Goal: Task Accomplishment & Management: Manage account settings

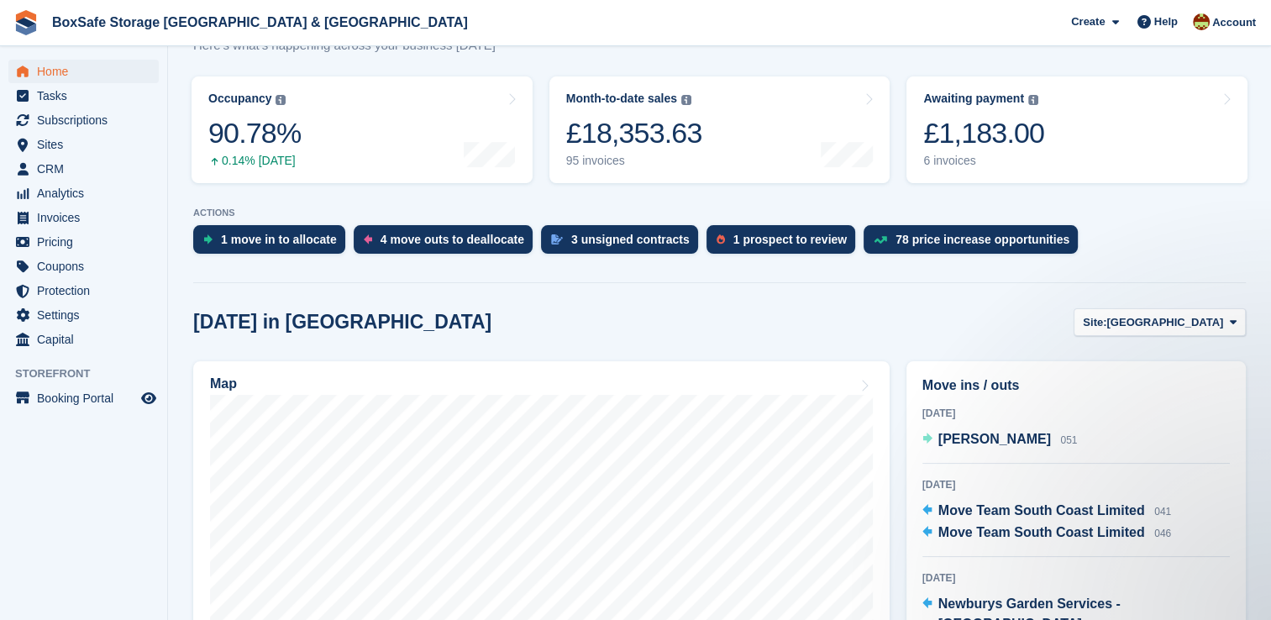
scroll to position [219, 0]
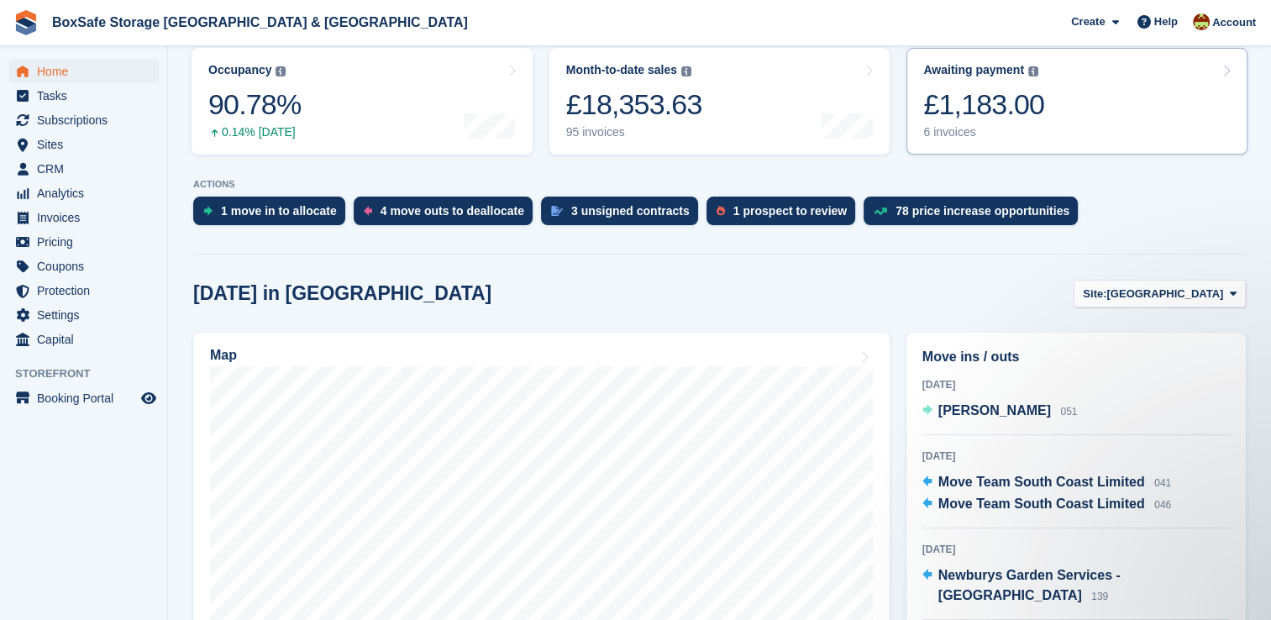
click at [1022, 79] on div "Awaiting payment The total outstanding balance on all open invoices. £1,183.00 …" at bounding box center [983, 101] width 121 height 76
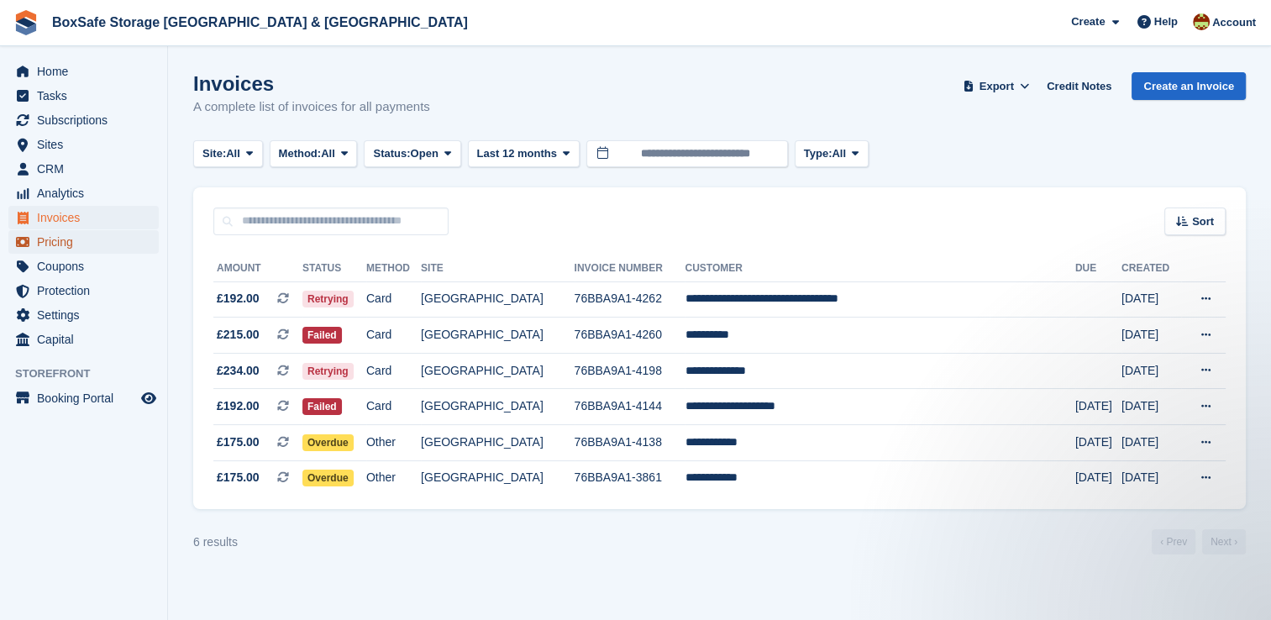
click at [76, 248] on span "Pricing" at bounding box center [87, 242] width 101 height 24
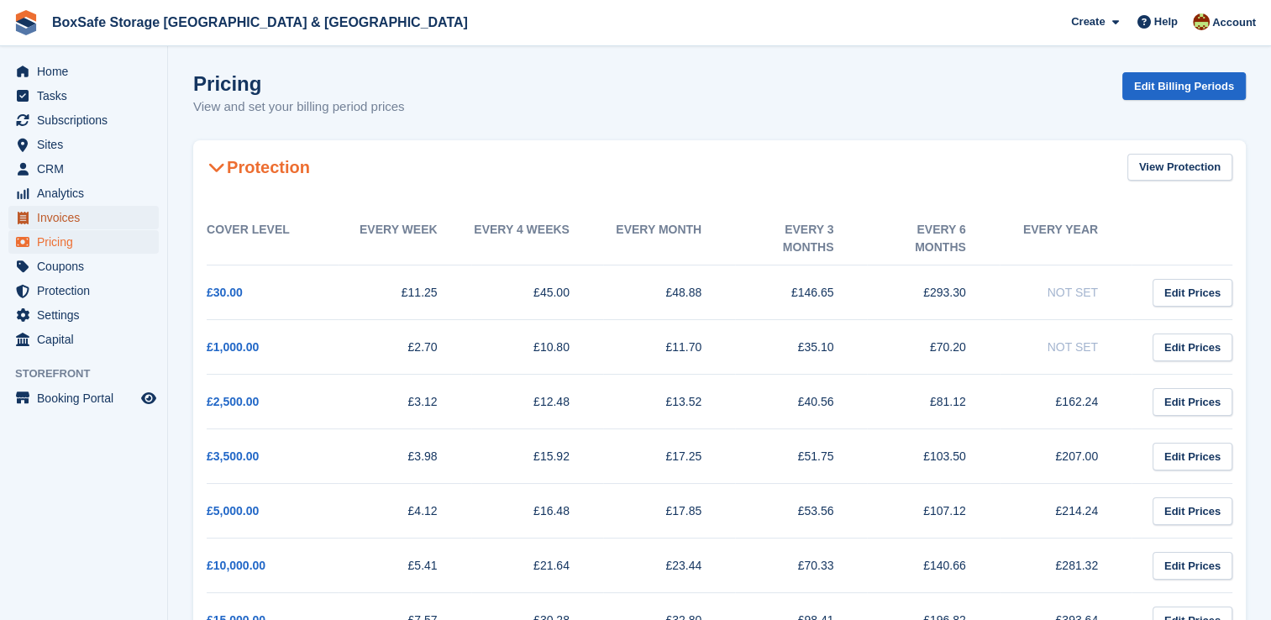
click at [76, 213] on span "Invoices" at bounding box center [87, 218] width 101 height 24
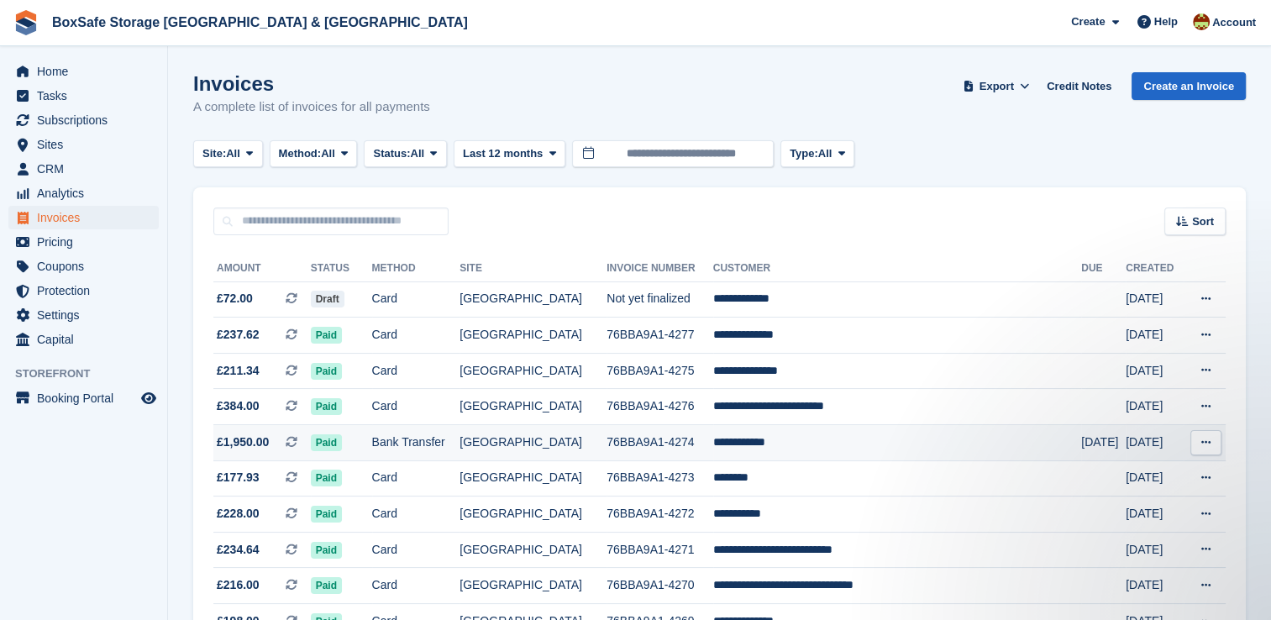
click at [820, 444] on td "**********" at bounding box center [897, 443] width 368 height 36
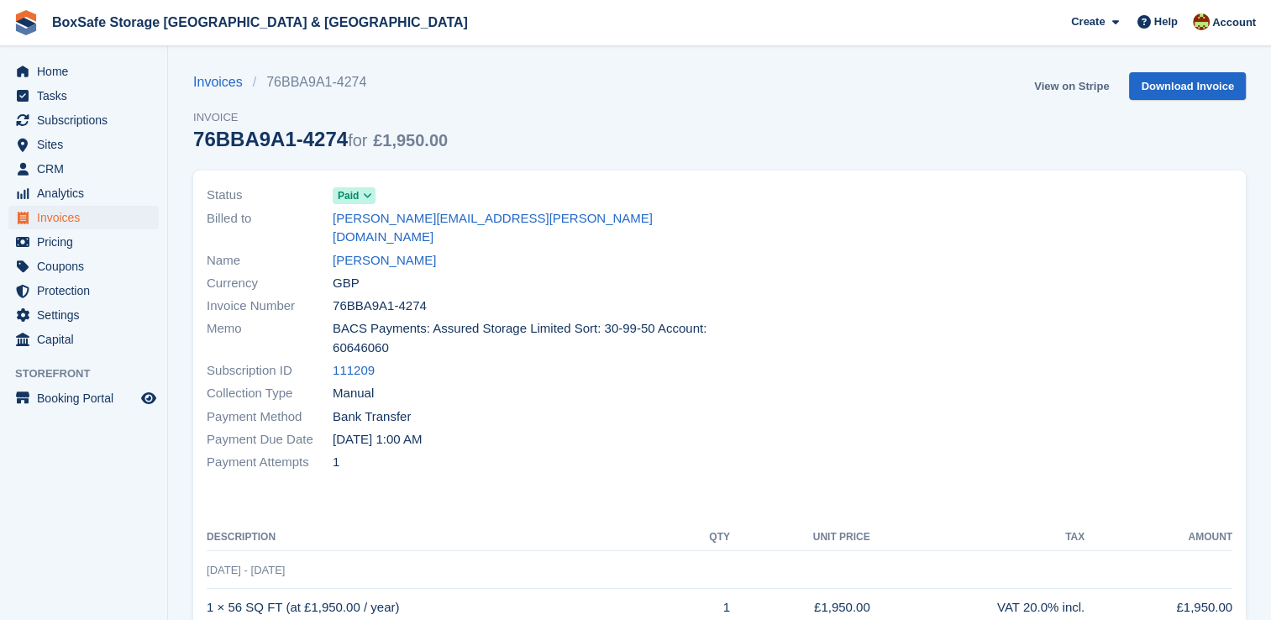
click at [1058, 79] on link "View on Stripe" at bounding box center [1071, 86] width 88 height 28
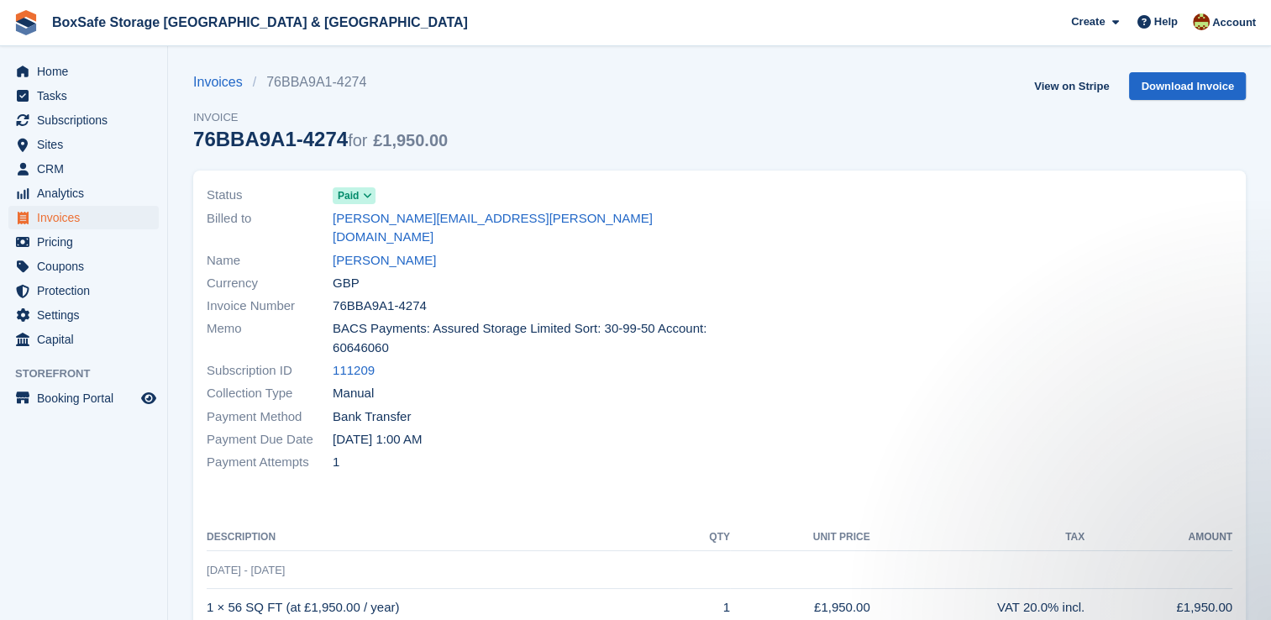
click at [73, 58] on div "Home Tasks Subscriptions Subscriptions Subscriptions Contracts Price increases …" at bounding box center [83, 202] width 167 height 299
click at [73, 77] on span "Home" at bounding box center [87, 72] width 101 height 24
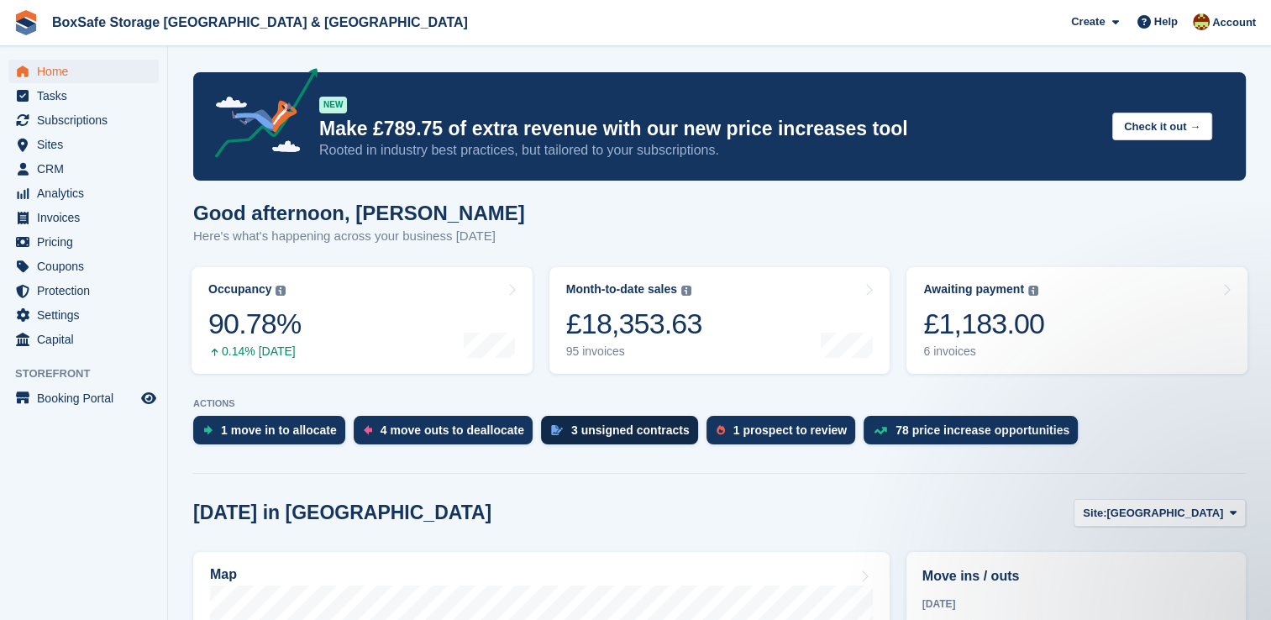
click at [633, 435] on div "3 unsigned contracts" at bounding box center [630, 429] width 118 height 13
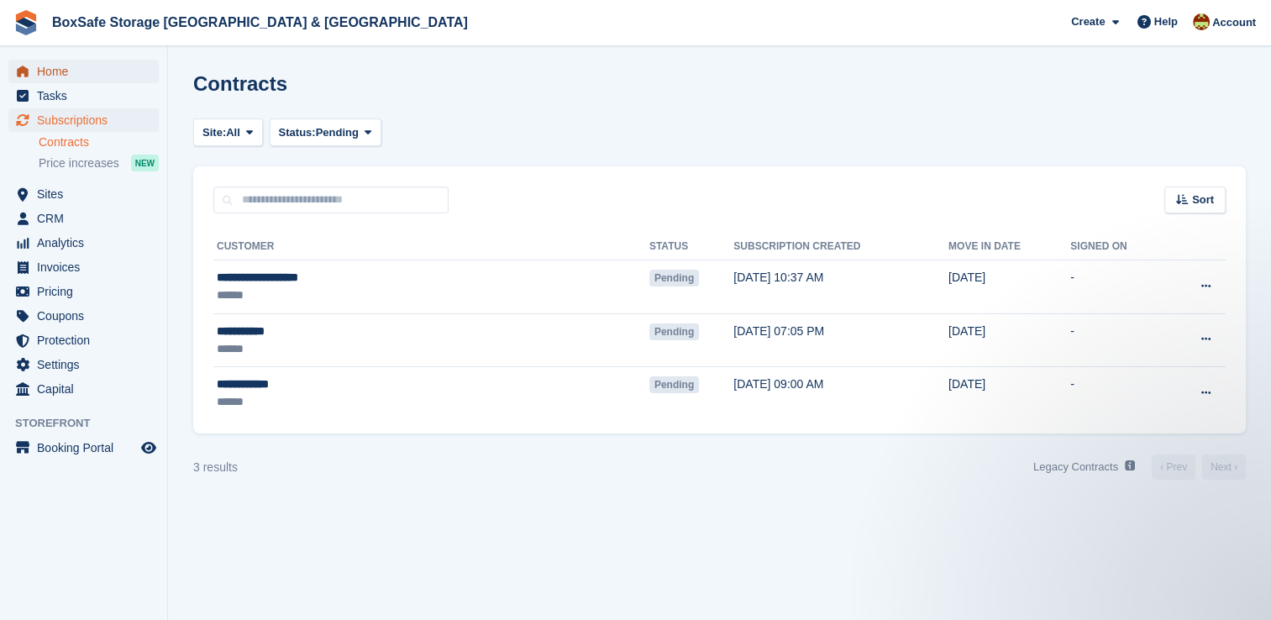
click at [55, 67] on span "Home" at bounding box center [87, 72] width 101 height 24
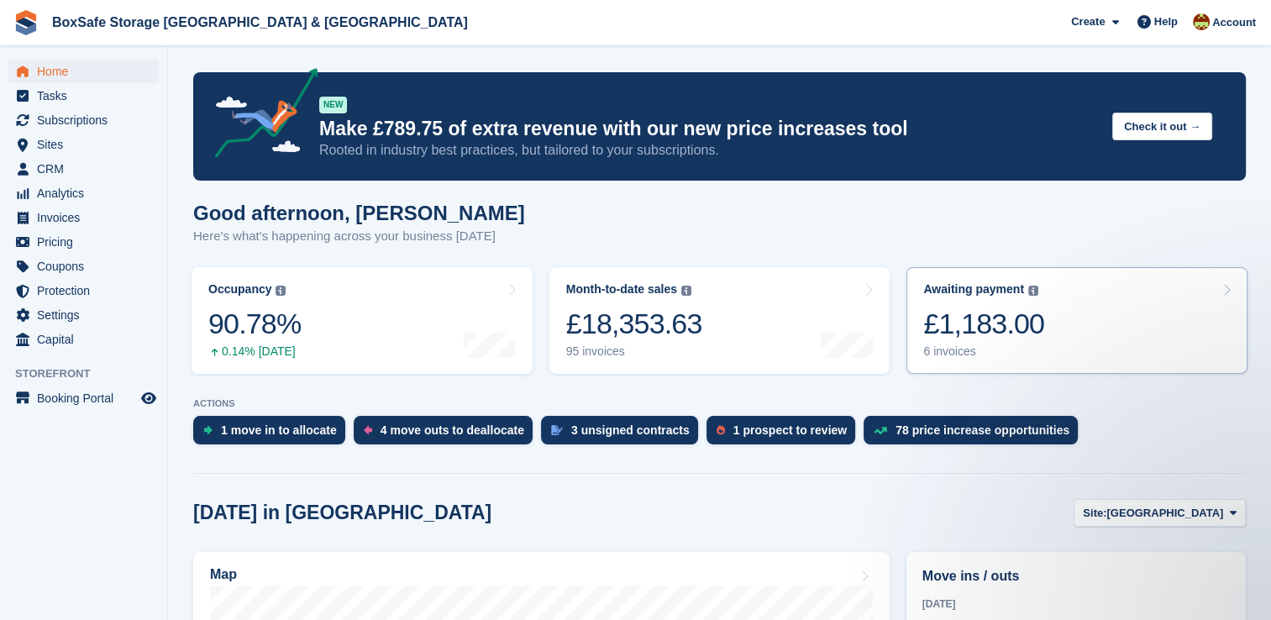
click at [985, 340] on div "£1,183.00" at bounding box center [983, 324] width 121 height 34
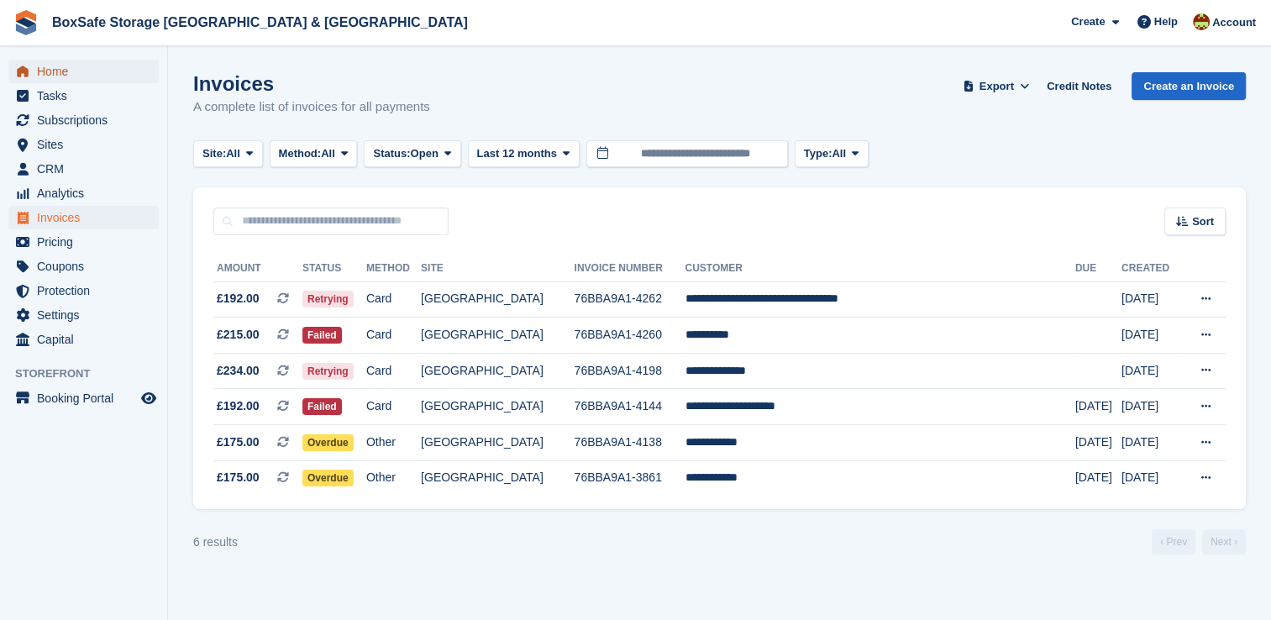
click at [59, 69] on span "Home" at bounding box center [87, 72] width 101 height 24
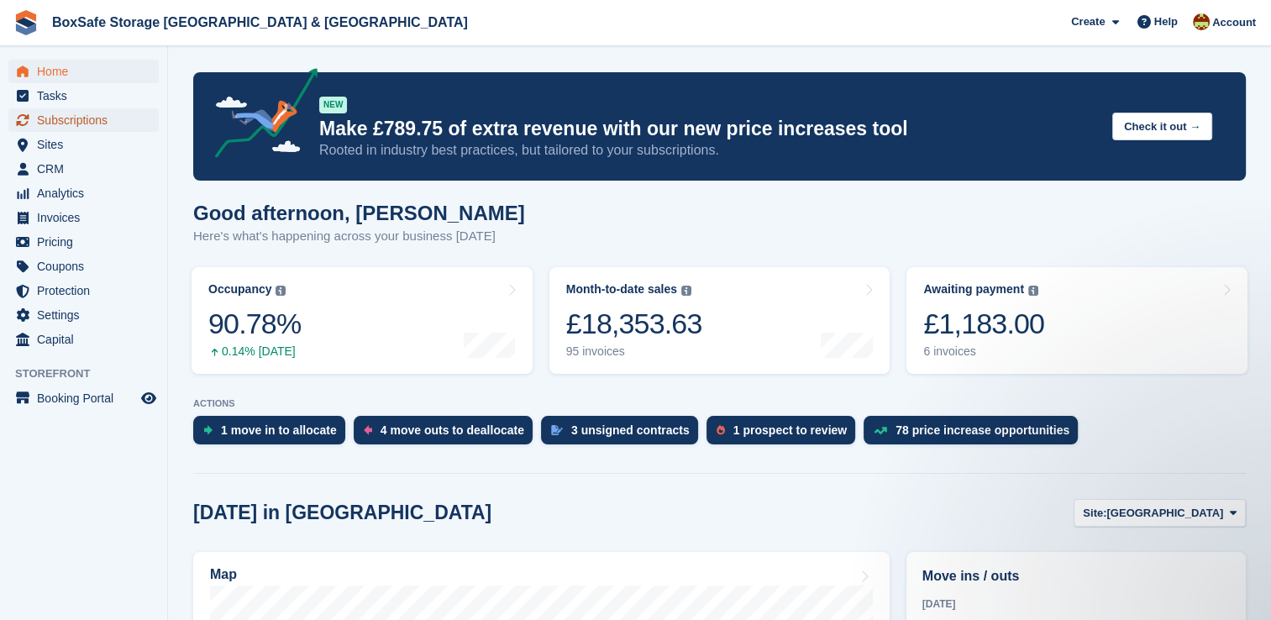
click at [95, 126] on span "Subscriptions" at bounding box center [87, 120] width 101 height 24
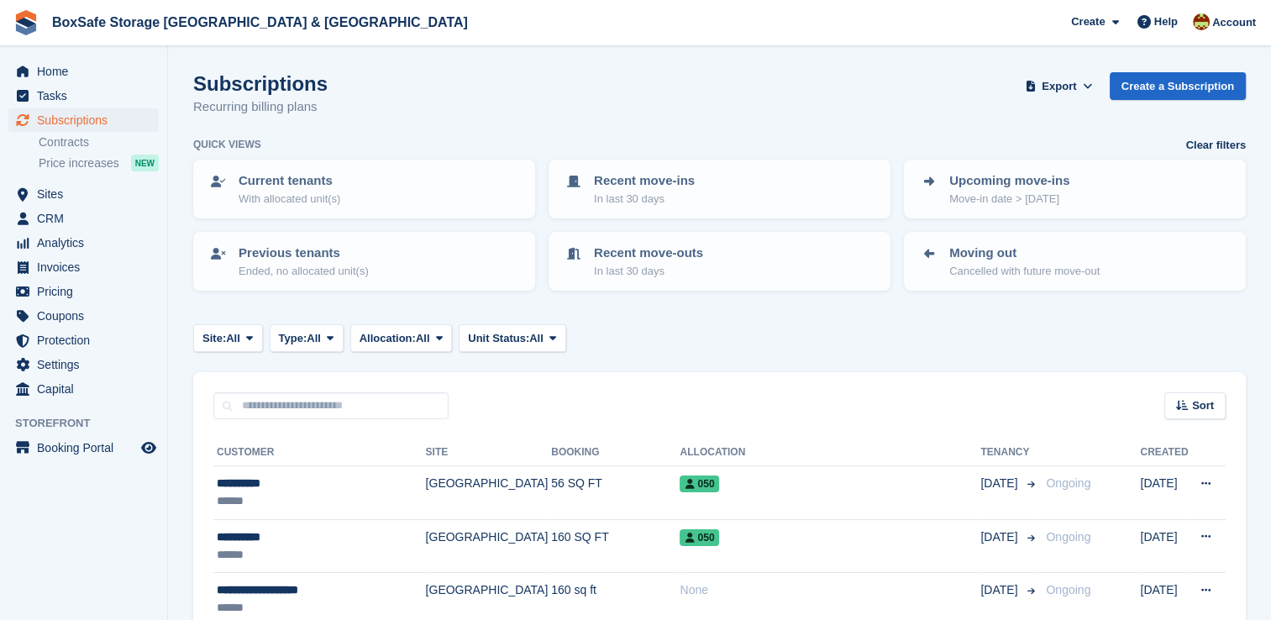
click at [95, 126] on span "Subscriptions" at bounding box center [87, 120] width 101 height 24
click at [239, 340] on span "All" at bounding box center [233, 338] width 14 height 17
click at [254, 402] on link "[GEOGRAPHIC_DATA]" at bounding box center [276, 408] width 151 height 30
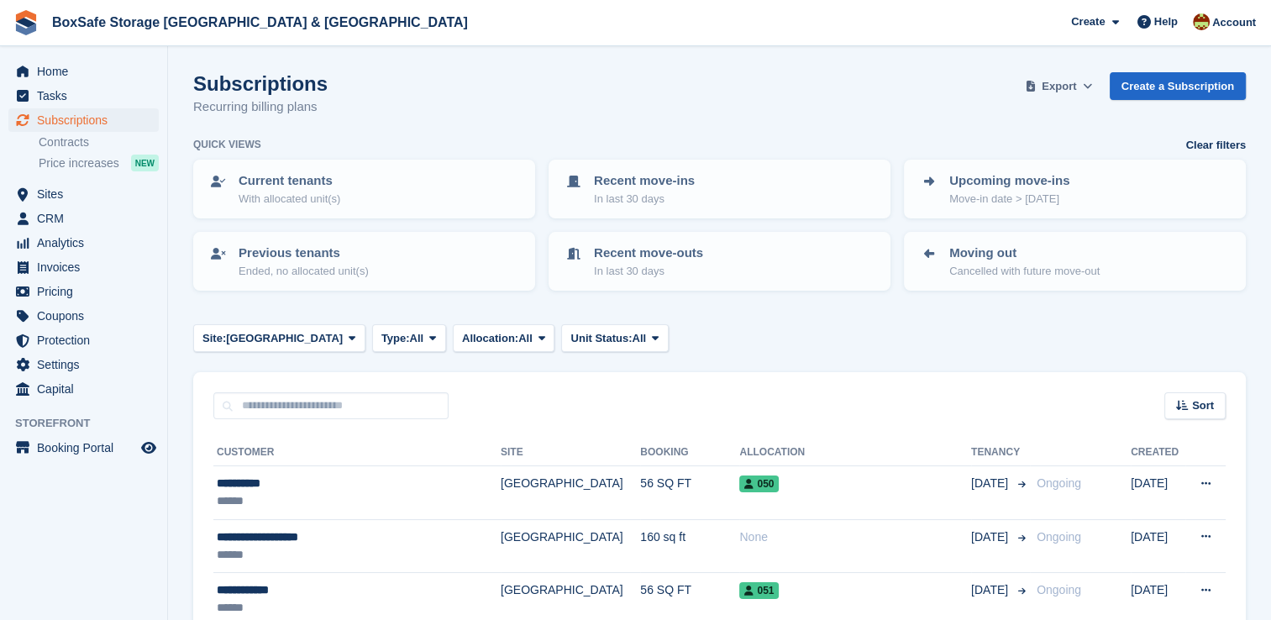
click at [1057, 93] on span "Export" at bounding box center [1059, 86] width 34 height 17
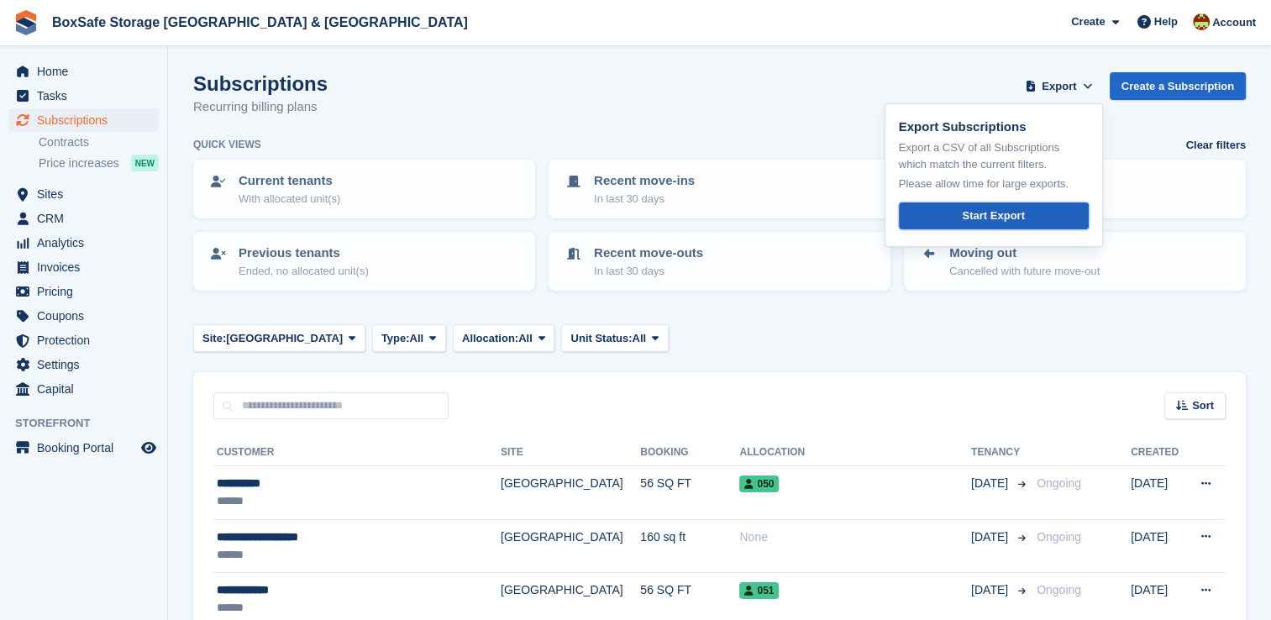
click at [1015, 212] on div "Start Export" at bounding box center [993, 215] width 62 height 17
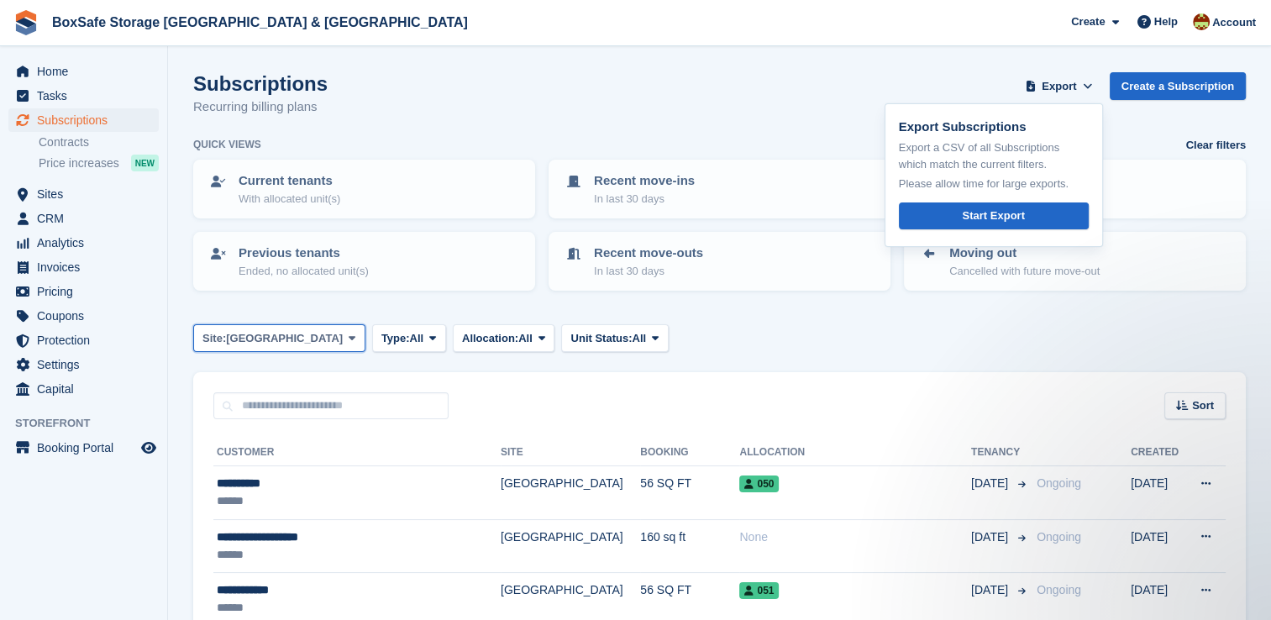
click at [289, 344] on span "[GEOGRAPHIC_DATA]" at bounding box center [284, 338] width 117 height 17
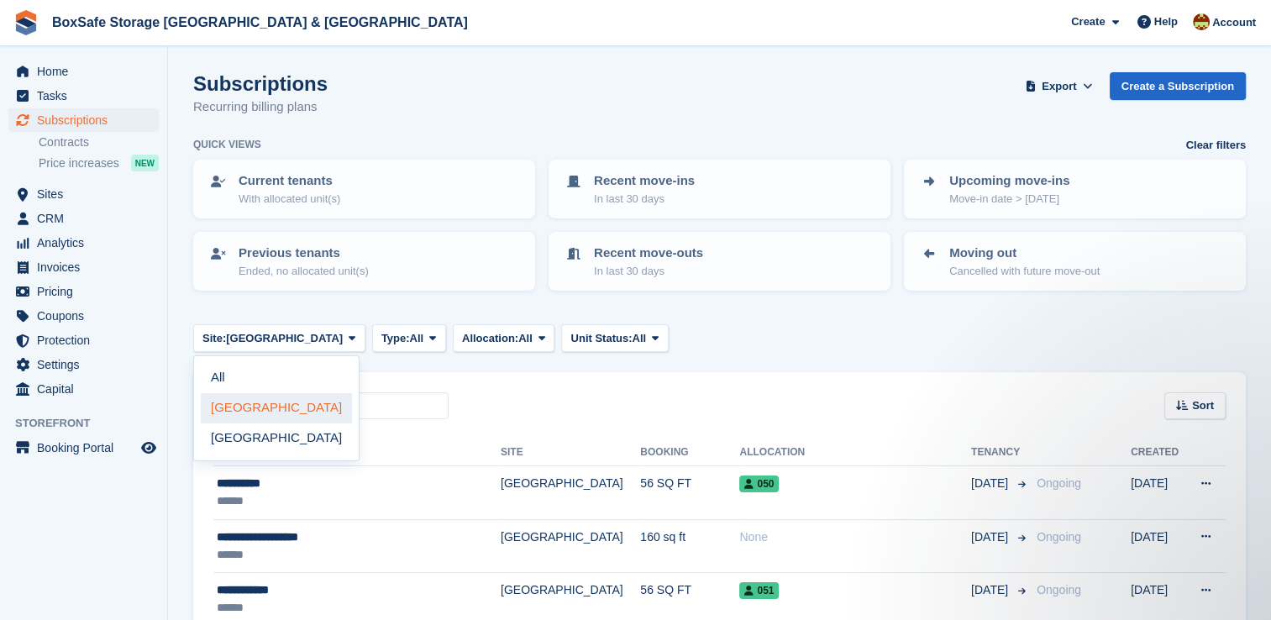
click at [289, 409] on link "[GEOGRAPHIC_DATA]" at bounding box center [276, 408] width 151 height 30
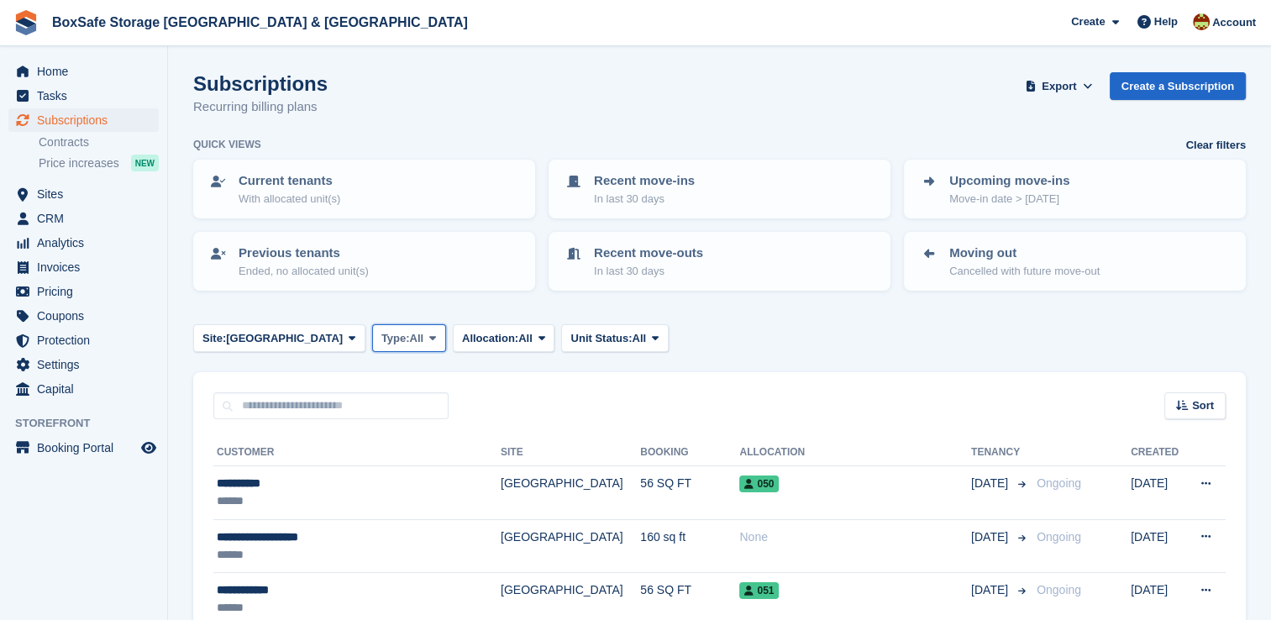
click at [410, 339] on span "All" at bounding box center [417, 338] width 14 height 17
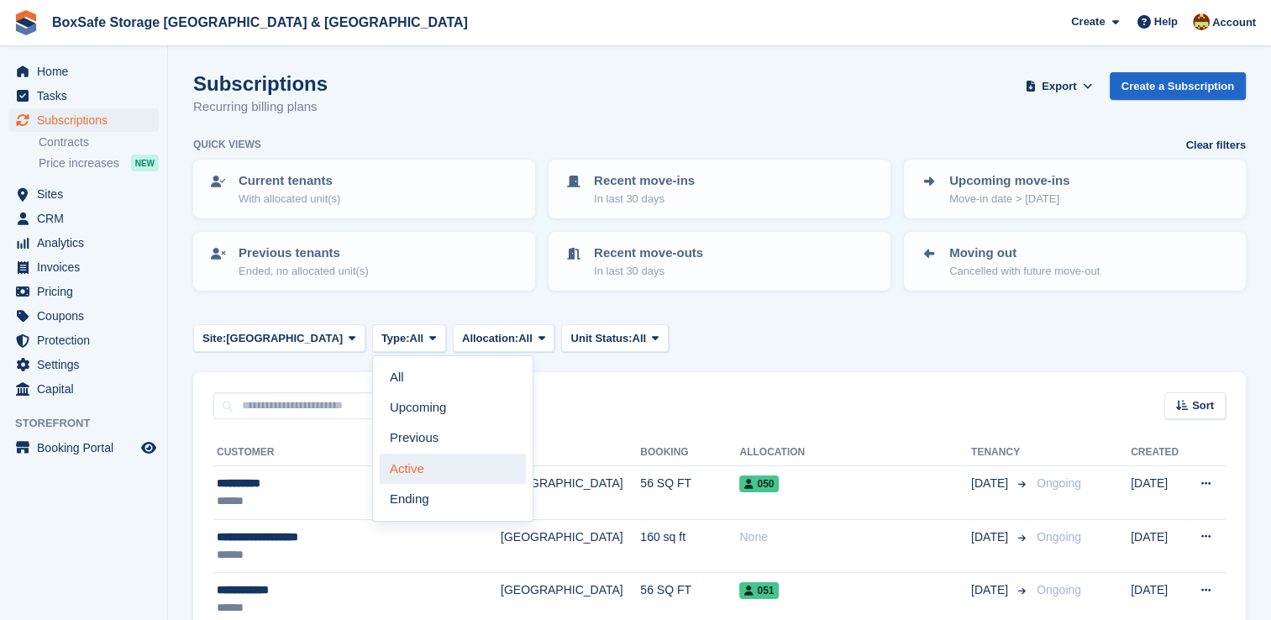
click at [386, 465] on link "Active" at bounding box center [453, 469] width 146 height 30
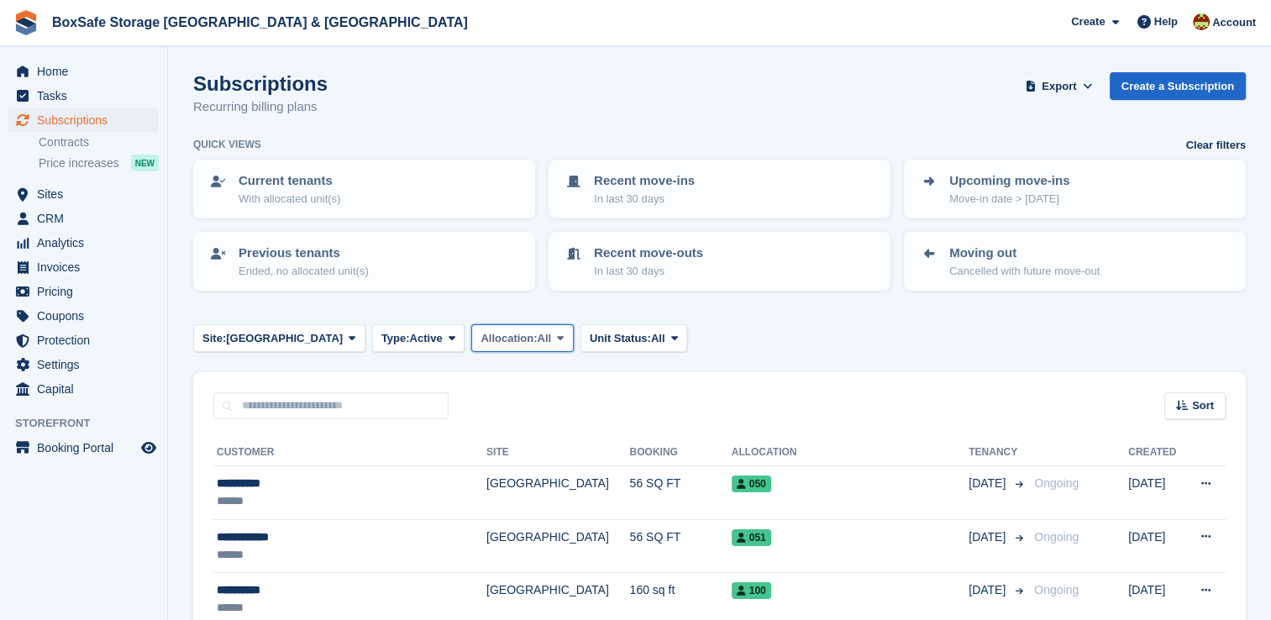
click at [481, 338] on span "Allocation:" at bounding box center [509, 338] width 56 height 17
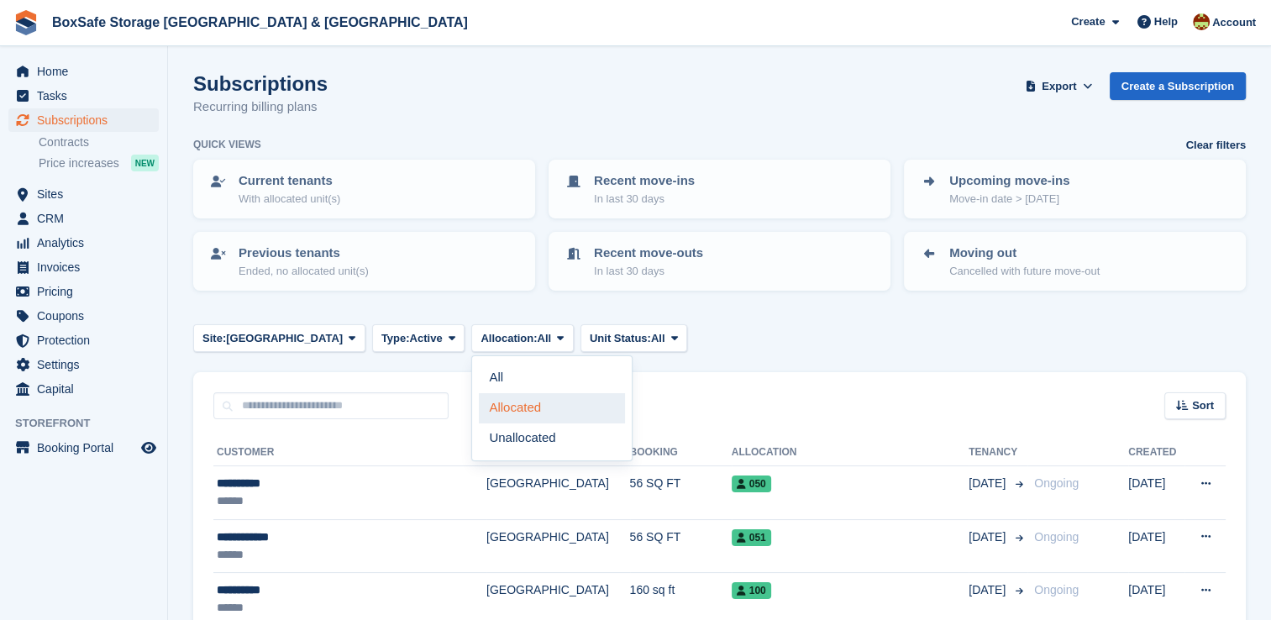
click at [481, 408] on link "Allocated" at bounding box center [552, 408] width 146 height 30
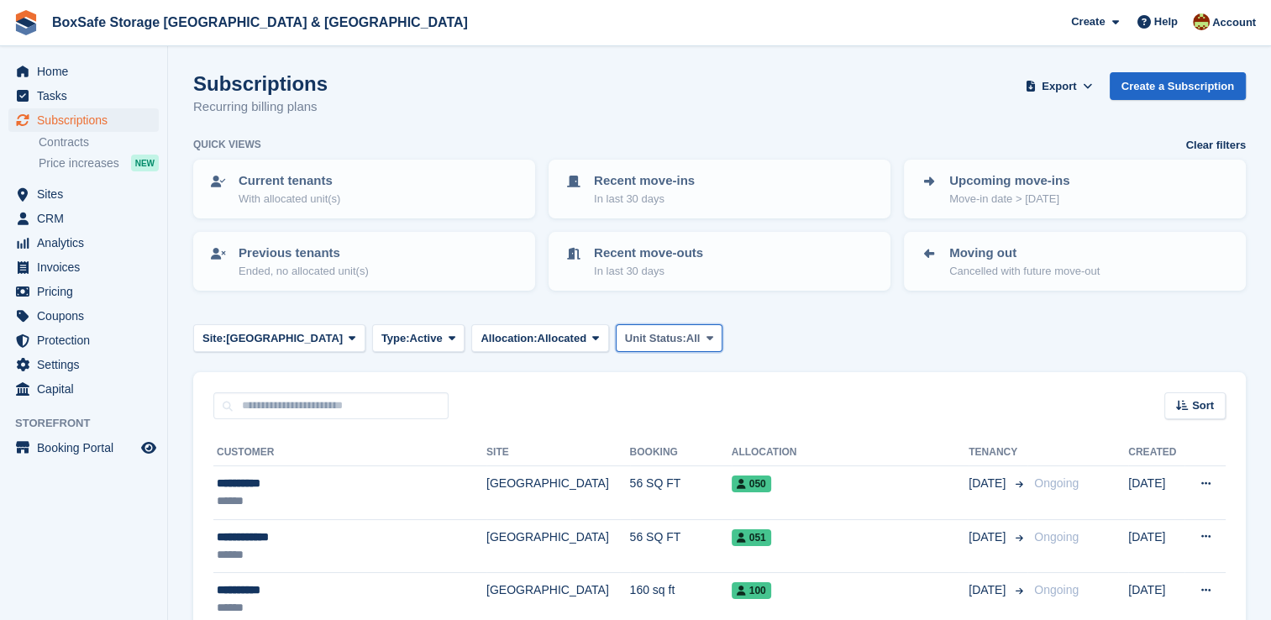
click at [628, 334] on span "Unit Status:" at bounding box center [655, 338] width 61 height 17
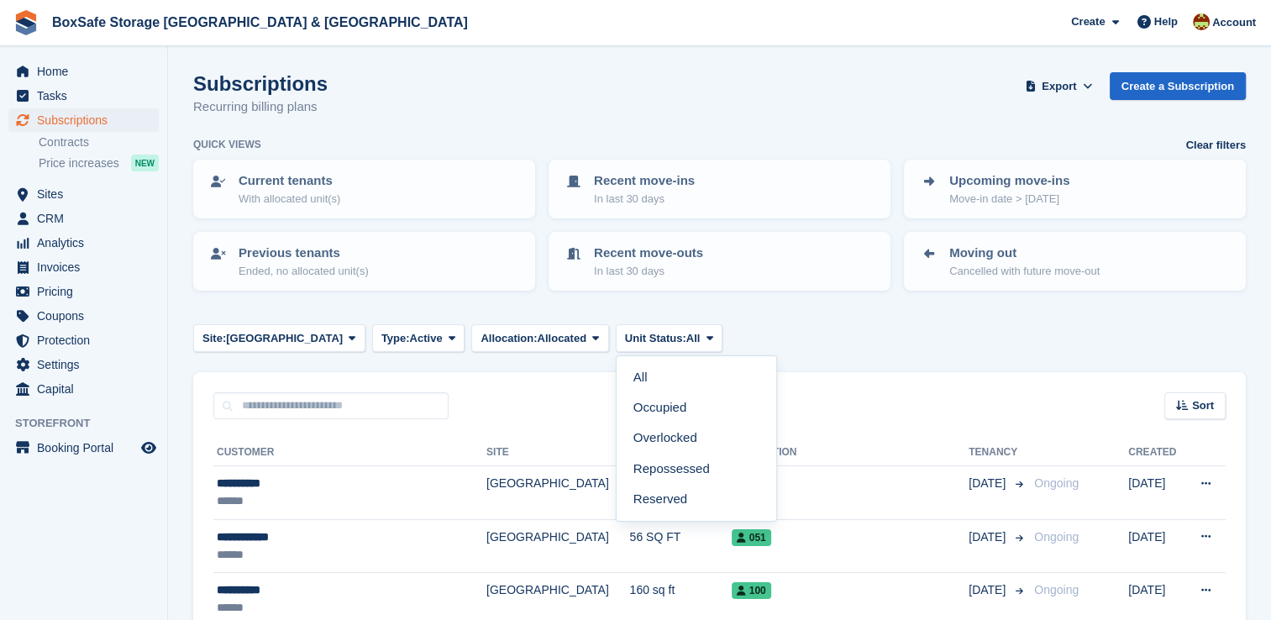
click at [764, 349] on div "Site: [GEOGRAPHIC_DATA] All Christchurch [GEOGRAPHIC_DATA] Type: Active All Upc…" at bounding box center [719, 338] width 1053 height 28
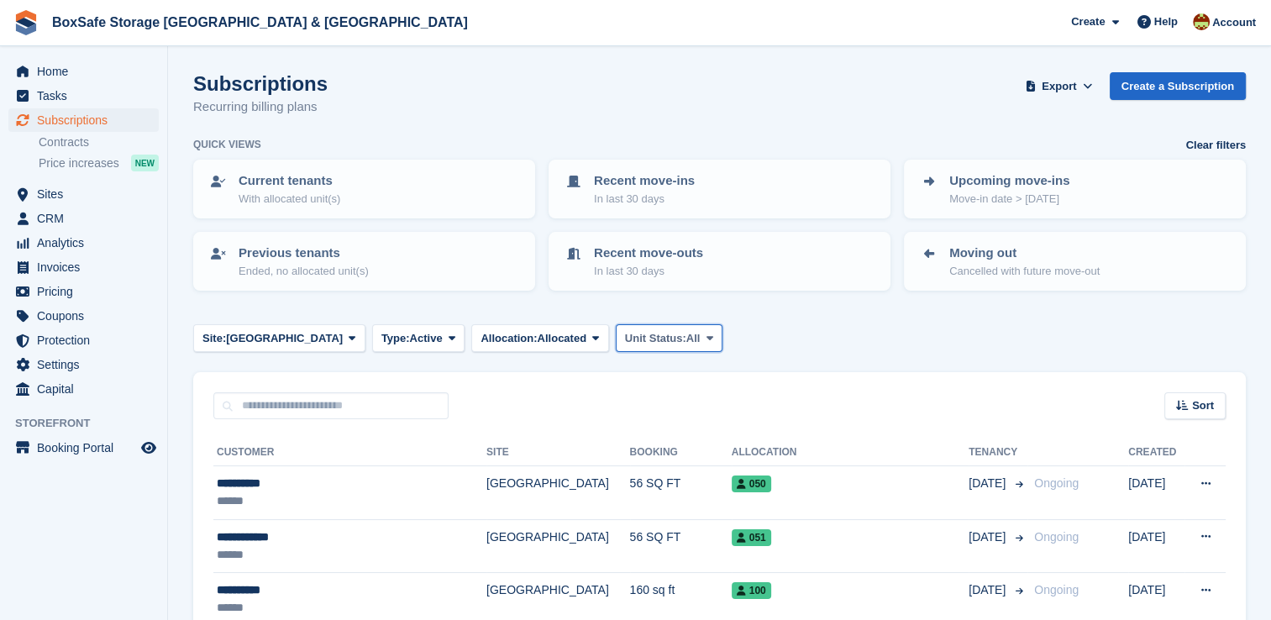
click at [686, 332] on span "All" at bounding box center [693, 338] width 14 height 17
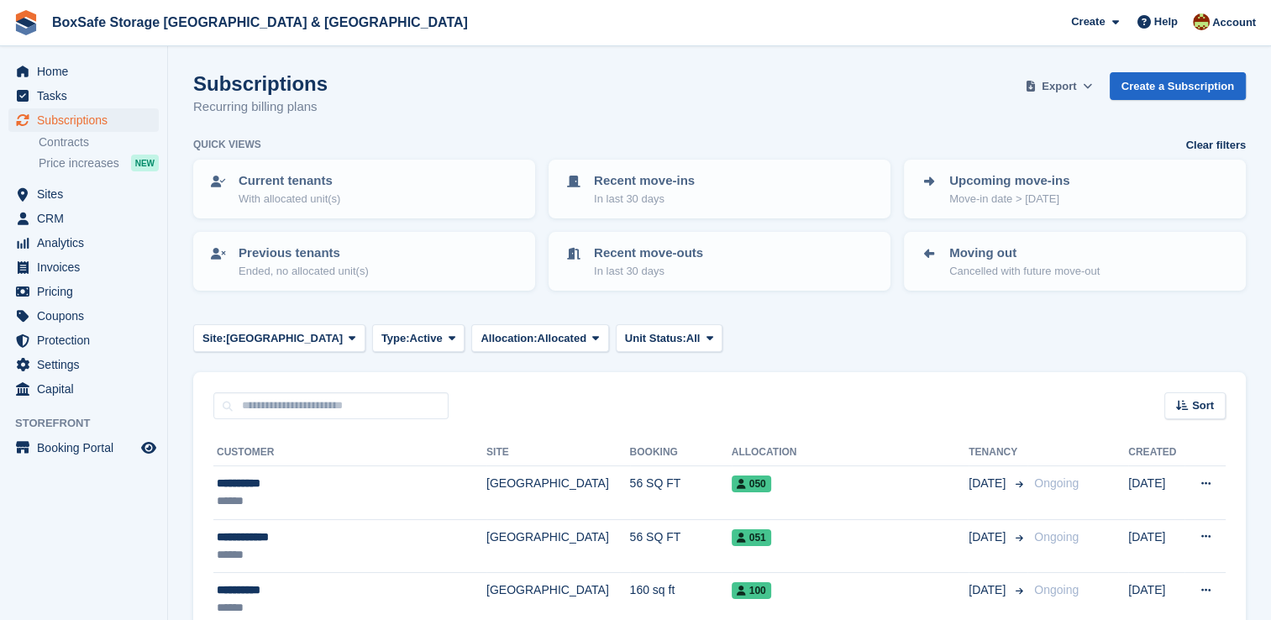
click at [1075, 88] on span "Export" at bounding box center [1059, 86] width 34 height 17
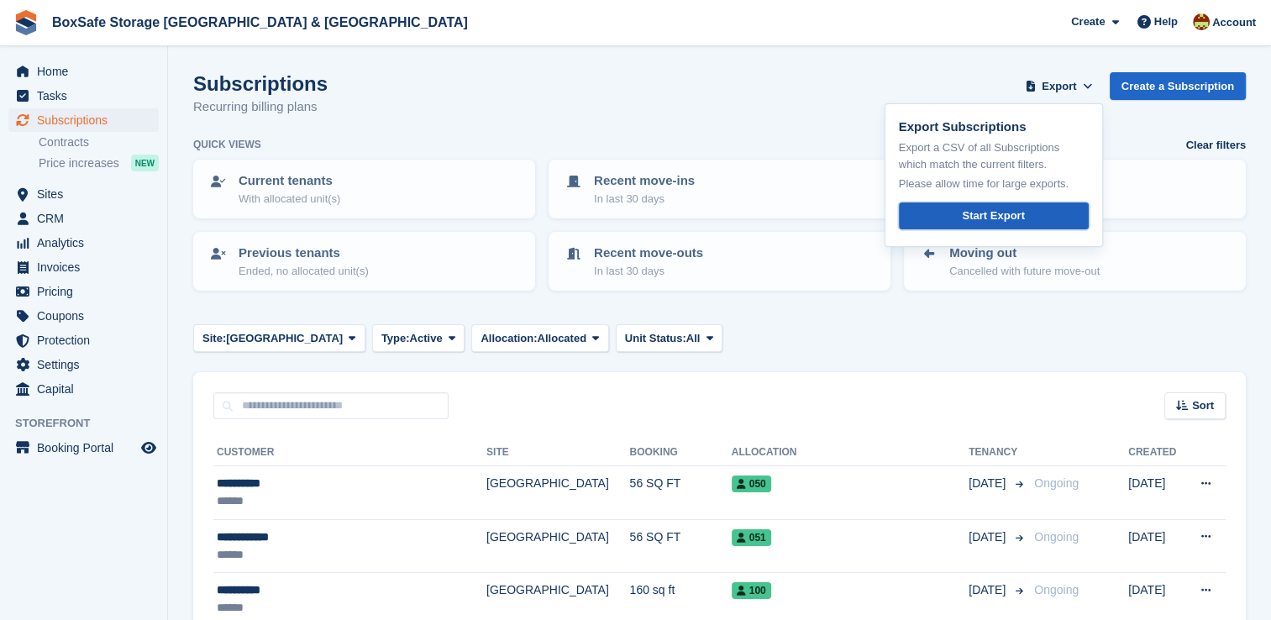
click at [1005, 207] on div "Start Export" at bounding box center [993, 215] width 62 height 17
